Goal: Navigation & Orientation: Go to known website

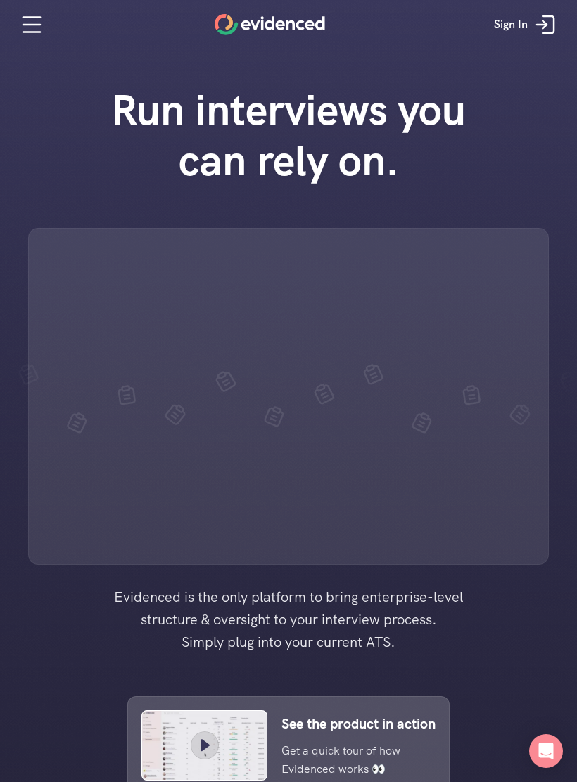
click at [529, 780] on div at bounding box center [288, 683] width 577 height 1366
click at [505, 775] on div at bounding box center [288, 683] width 577 height 1366
click at [492, 777] on div at bounding box center [288, 683] width 577 height 1366
click at [478, 777] on div at bounding box center [288, 683] width 577 height 1366
